Goal: Task Accomplishment & Management: Complete application form

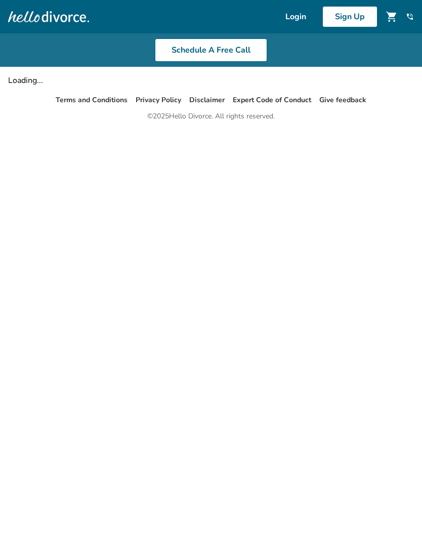
click at [294, 17] on link "Login" at bounding box center [295, 16] width 45 height 21
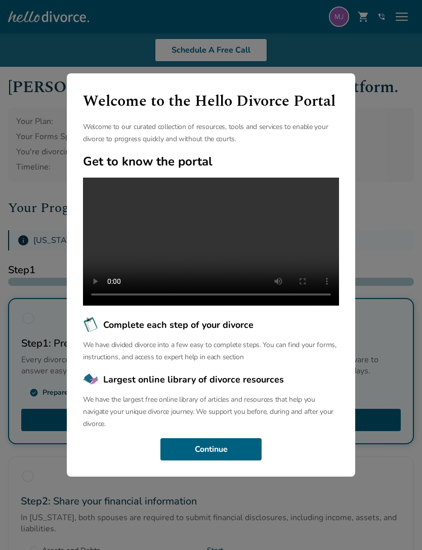
click at [238, 460] on button "Continue" at bounding box center [210, 449] width 101 height 22
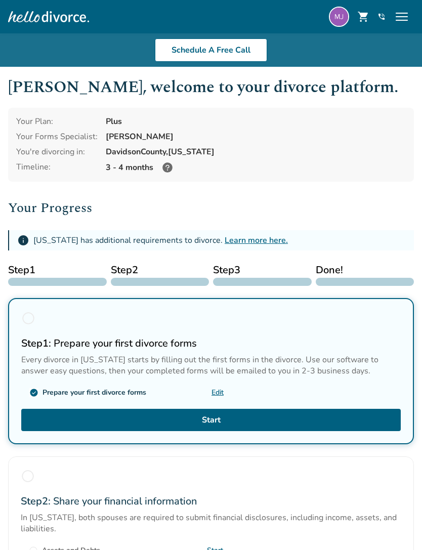
click at [399, 20] on span "menu" at bounding box center [402, 17] width 16 height 16
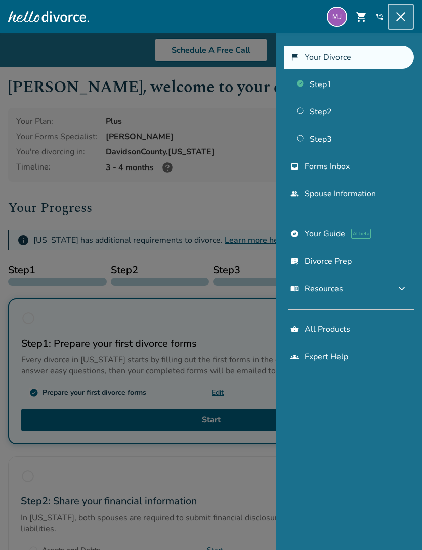
click at [376, 194] on link "people Spouse Information" at bounding box center [349, 193] width 130 height 23
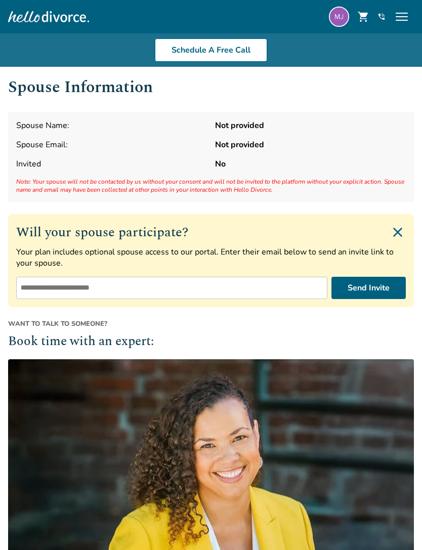
click at [400, 13] on span "menu" at bounding box center [402, 17] width 16 height 16
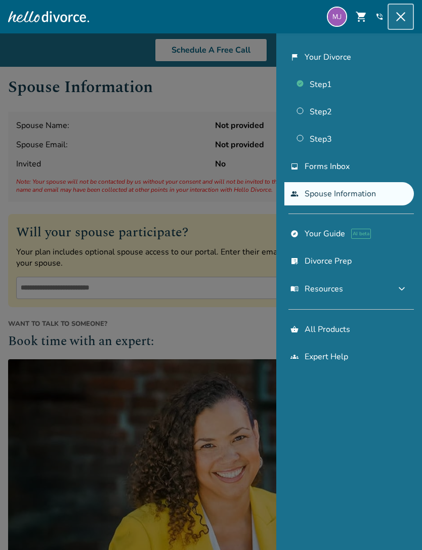
click at [334, 11] on img at bounding box center [337, 17] width 20 height 20
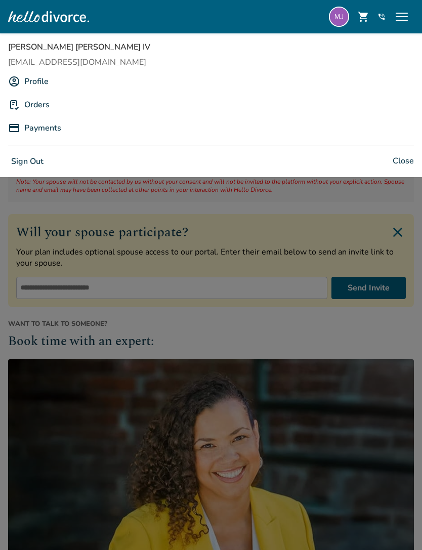
click at [36, 84] on link "Profile" at bounding box center [36, 81] width 24 height 19
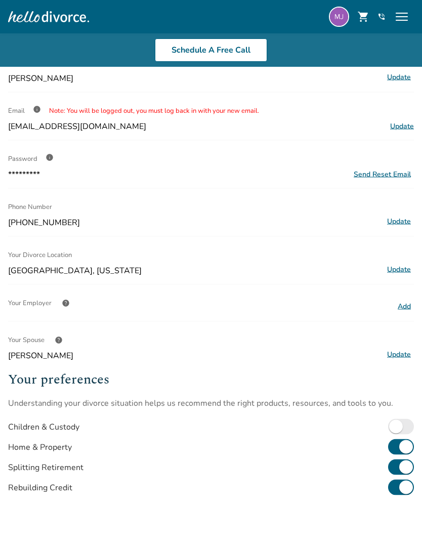
scroll to position [57, 0]
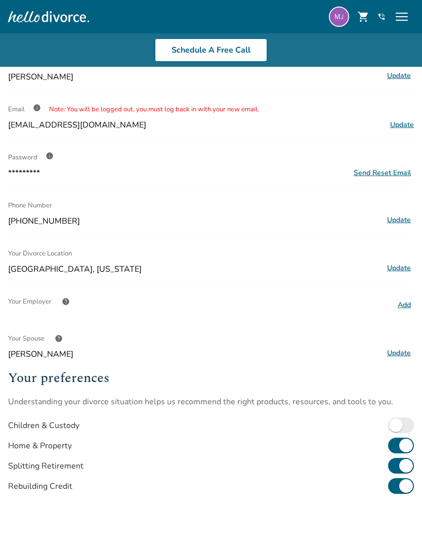
click at [401, 359] on button "Update" at bounding box center [399, 353] width 30 height 13
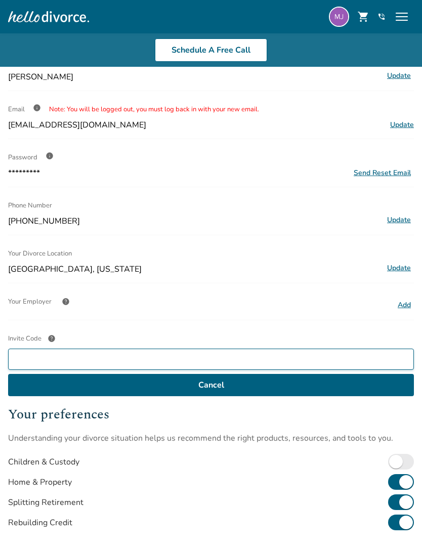
click at [370, 367] on input "Invite Code help" at bounding box center [211, 359] width 406 height 21
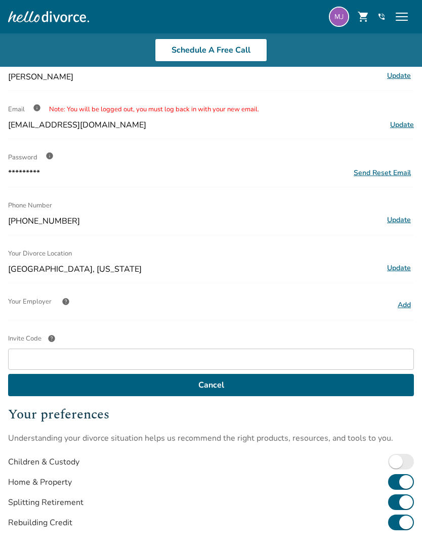
click at [405, 310] on button "Add" at bounding box center [404, 304] width 19 height 13
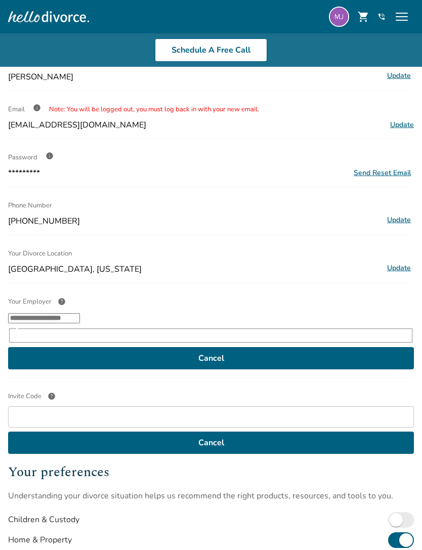
click at [359, 282] on div "Profile Name Moses Jefferies IV Update Email info Note: You will be logged out,…" at bounding box center [211, 334] width 406 height 633
click at [337, 442] on button "Cancel" at bounding box center [211, 443] width 406 height 22
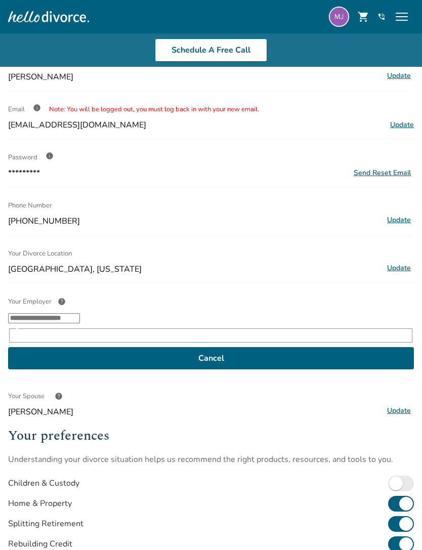
click at [349, 347] on button "Cancel" at bounding box center [211, 358] width 406 height 22
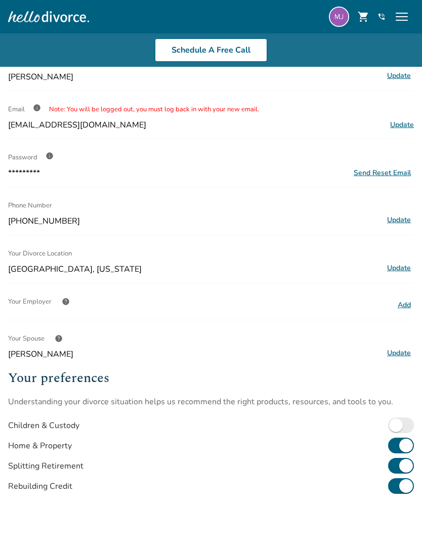
click at [56, 341] on span "help" at bounding box center [59, 338] width 8 height 8
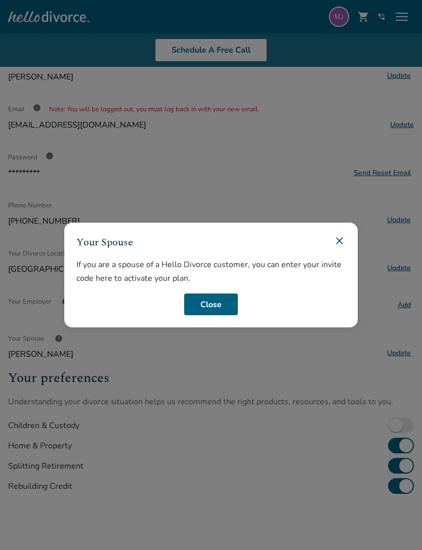
click at [340, 247] on icon at bounding box center [339, 241] width 12 height 12
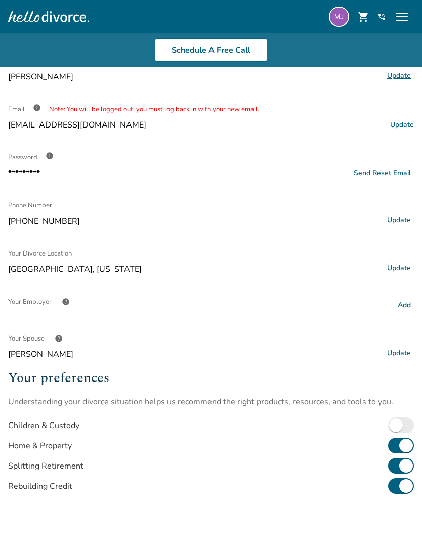
scroll to position [0, 0]
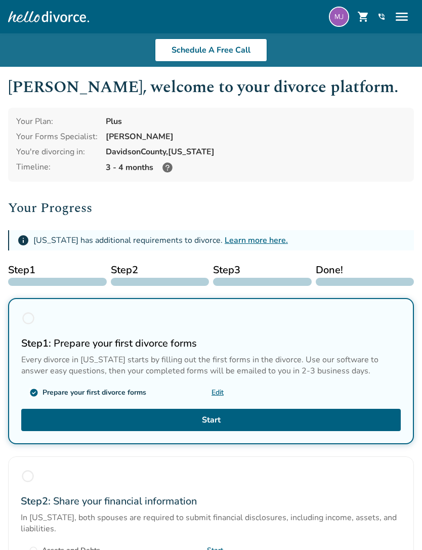
scroll to position [19, 0]
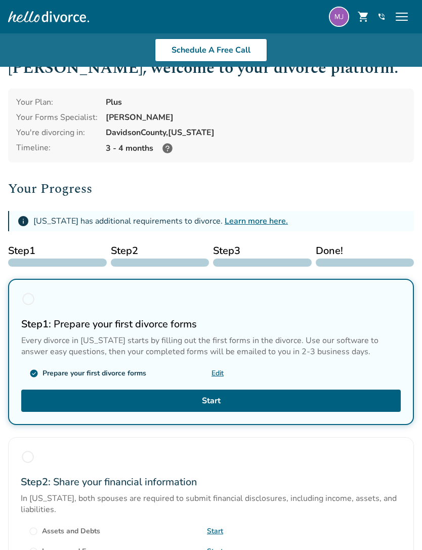
click at [172, 153] on icon at bounding box center [167, 148] width 12 height 12
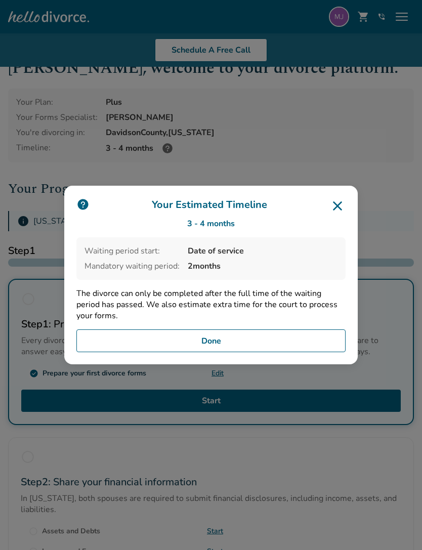
click at [240, 353] on button "Done" at bounding box center [210, 340] width 269 height 23
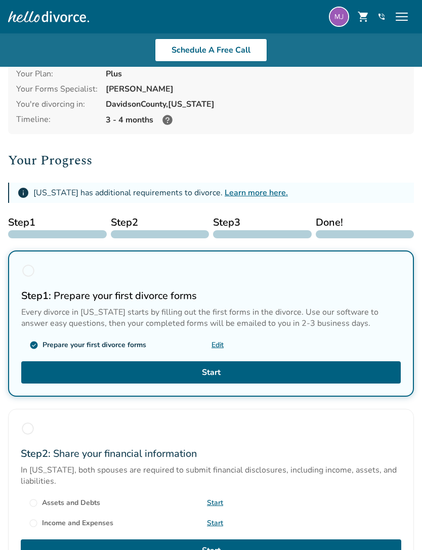
scroll to position [0, 0]
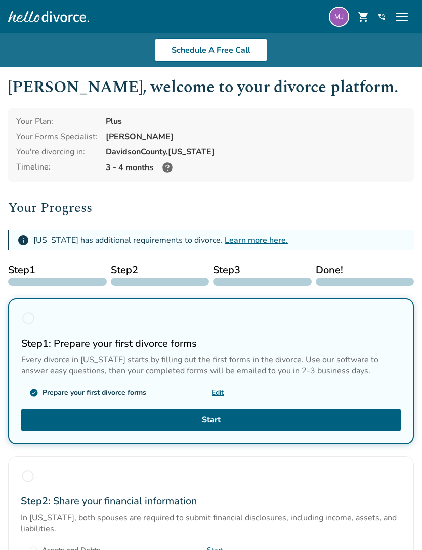
click at [402, 16] on span "menu" at bounding box center [402, 17] width 16 height 16
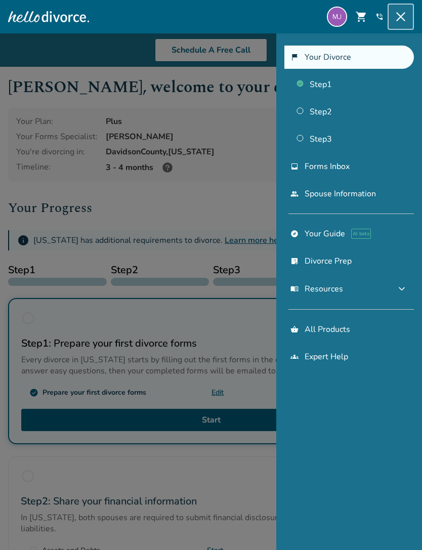
click at [345, 199] on link "people Spouse Information" at bounding box center [349, 193] width 130 height 23
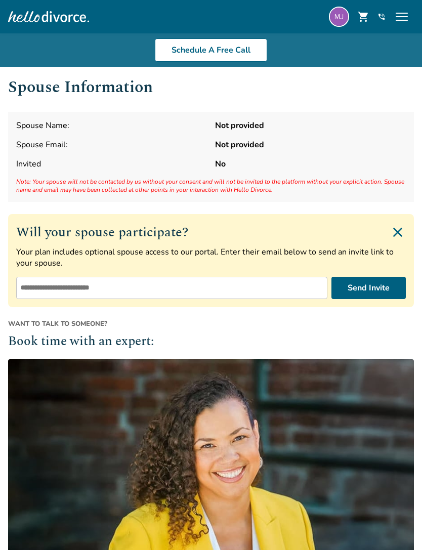
click at [251, 293] on input "email" at bounding box center [171, 288] width 311 height 22
type input "**********"
click at [374, 294] on button "Send Invite" at bounding box center [368, 288] width 74 height 22
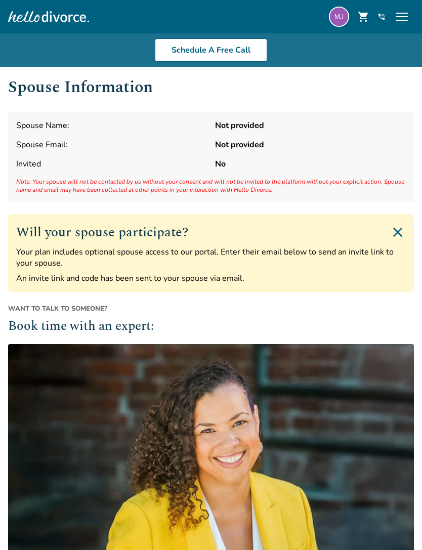
click at [401, 233] on img "Close invite form" at bounding box center [398, 232] width 16 height 16
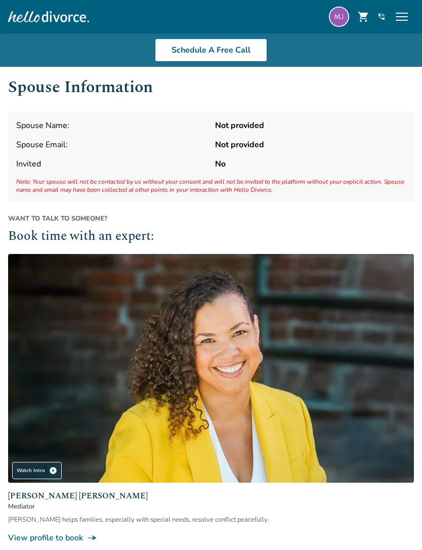
click at [413, 11] on div "menu" at bounding box center [402, 17] width 24 height 24
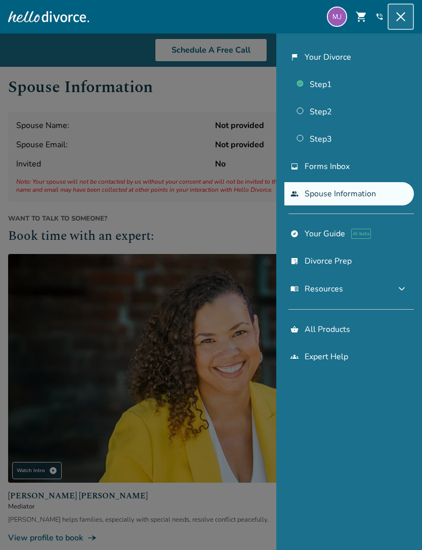
click at [322, 116] on link "Step 2" at bounding box center [349, 111] width 130 height 23
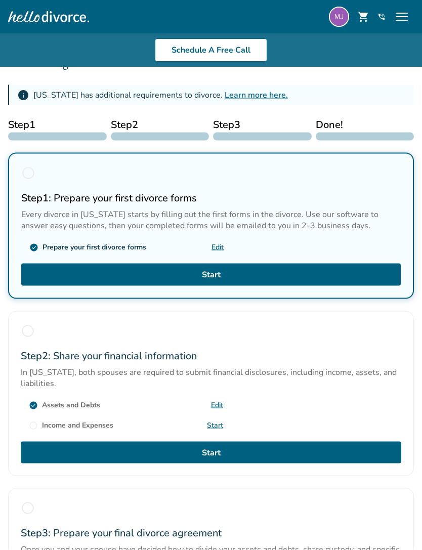
scroll to position [146, 0]
click at [217, 430] on link "Start" at bounding box center [215, 425] width 16 height 10
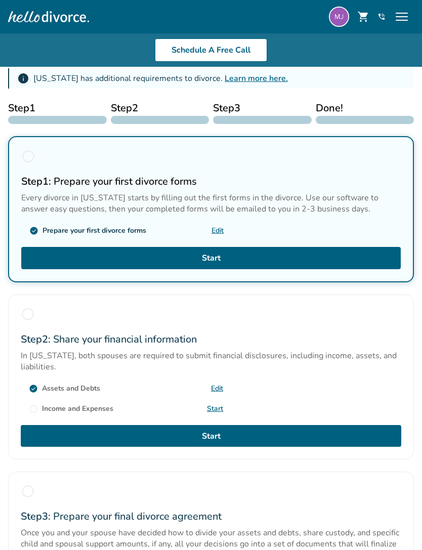
click at [220, 393] on link "Edit" at bounding box center [217, 388] width 12 height 10
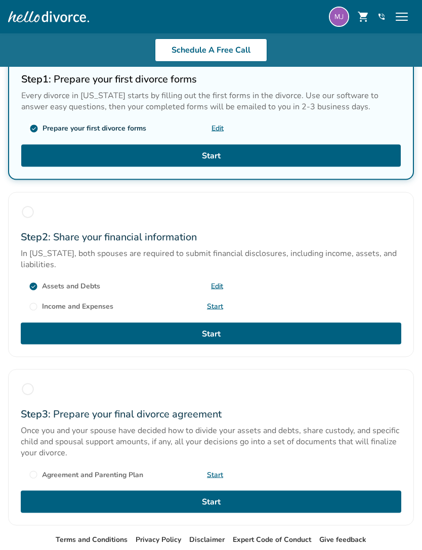
scroll to position [265, 0]
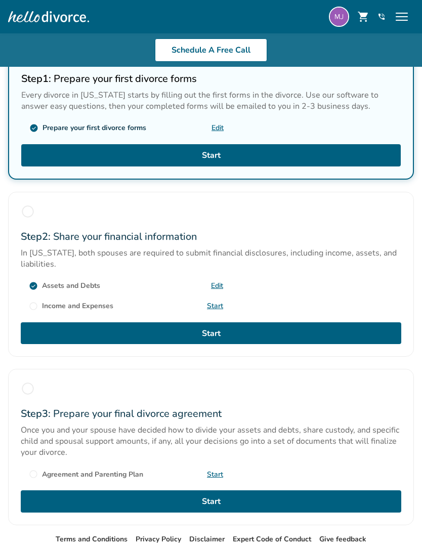
click at [39, 311] on div "radio_button_unchecked Income and Expenses" at bounding box center [71, 306] width 84 height 10
click at [216, 311] on link "Start" at bounding box center [215, 306] width 16 height 10
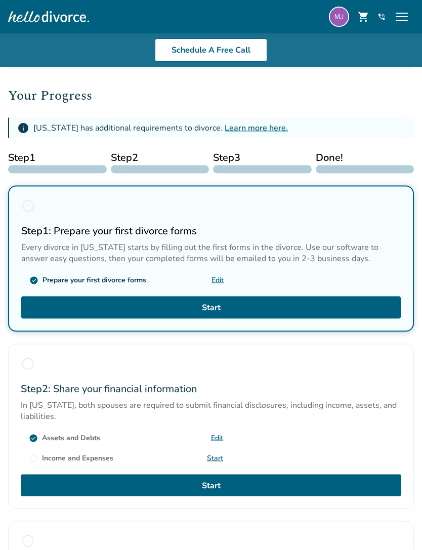
scroll to position [113, 0]
click at [222, 442] on link "Edit" at bounding box center [217, 438] width 12 height 10
